Goal: Find specific page/section: Find specific page/section

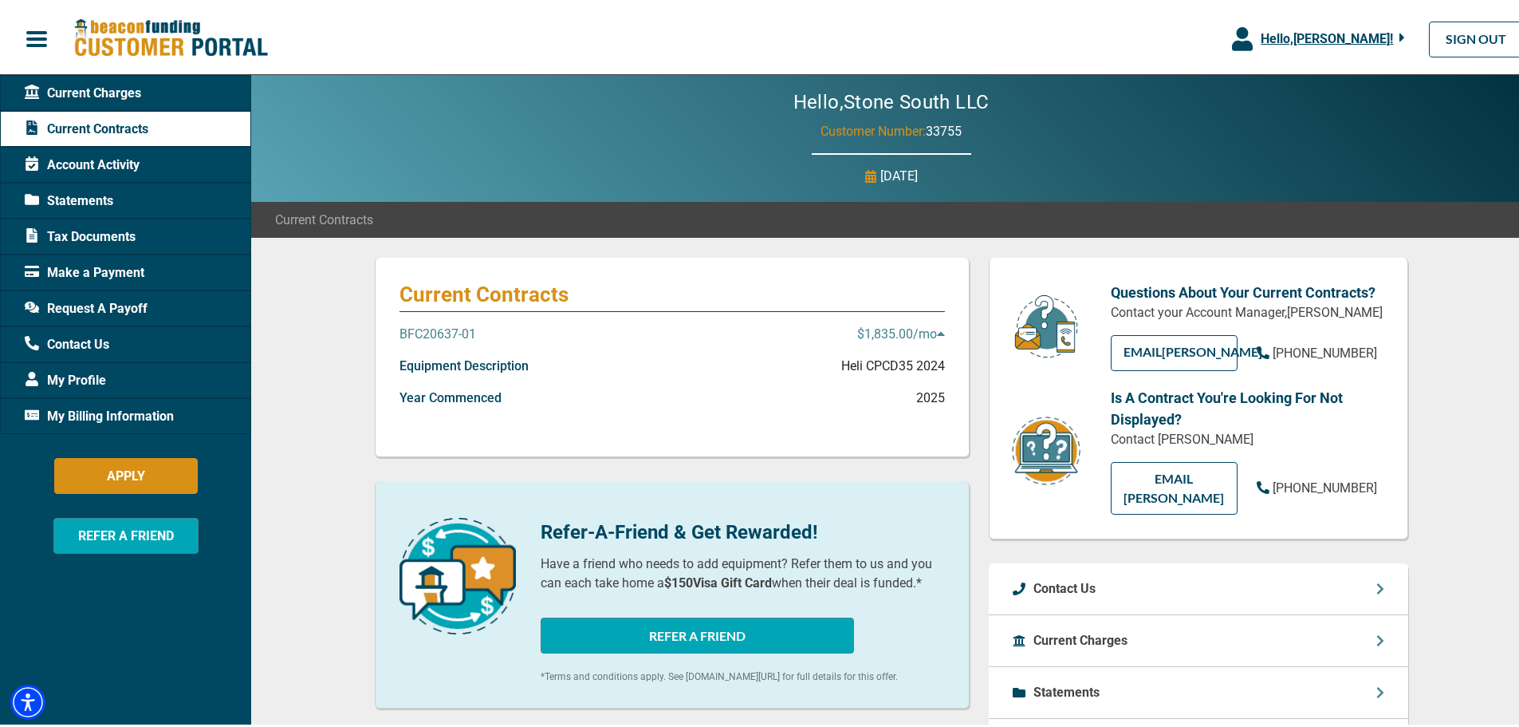
click at [85, 90] on span "Current Charges" at bounding box center [83, 90] width 116 height 19
click at [98, 30] on img at bounding box center [170, 35] width 195 height 41
